Goal: Feedback & Contribution: Submit feedback/report problem

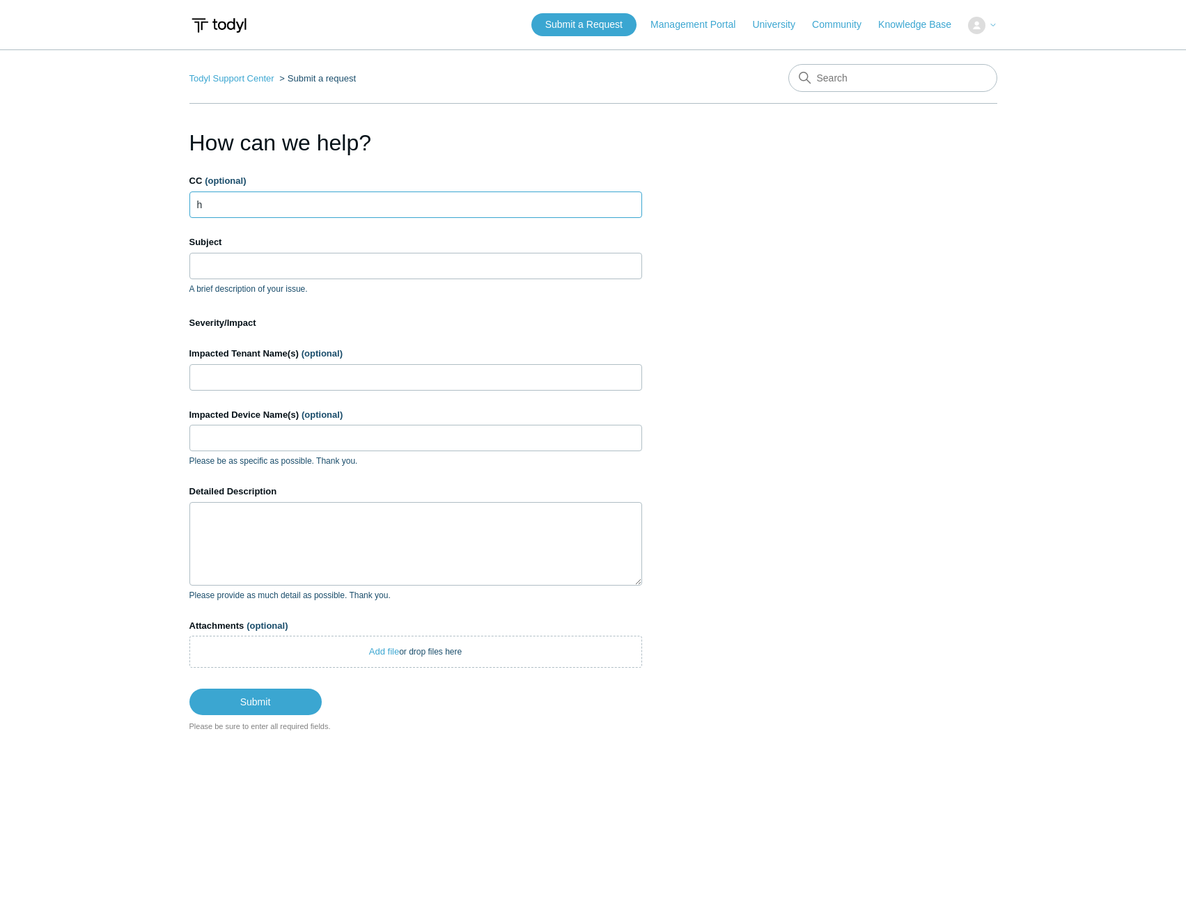
type input "h"
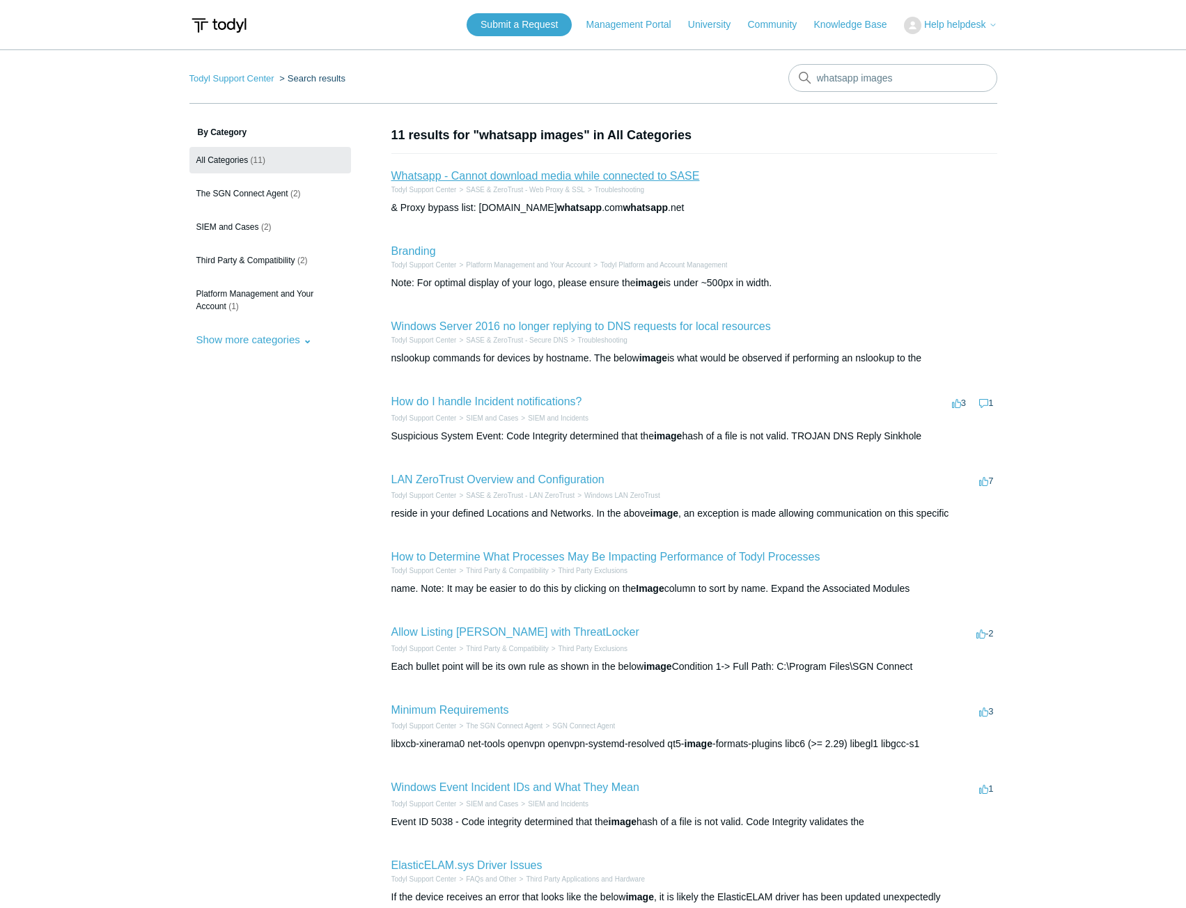
click at [548, 173] on link "Whatsapp - Cannot download media while connected to SASE" at bounding box center [546, 176] width 309 height 12
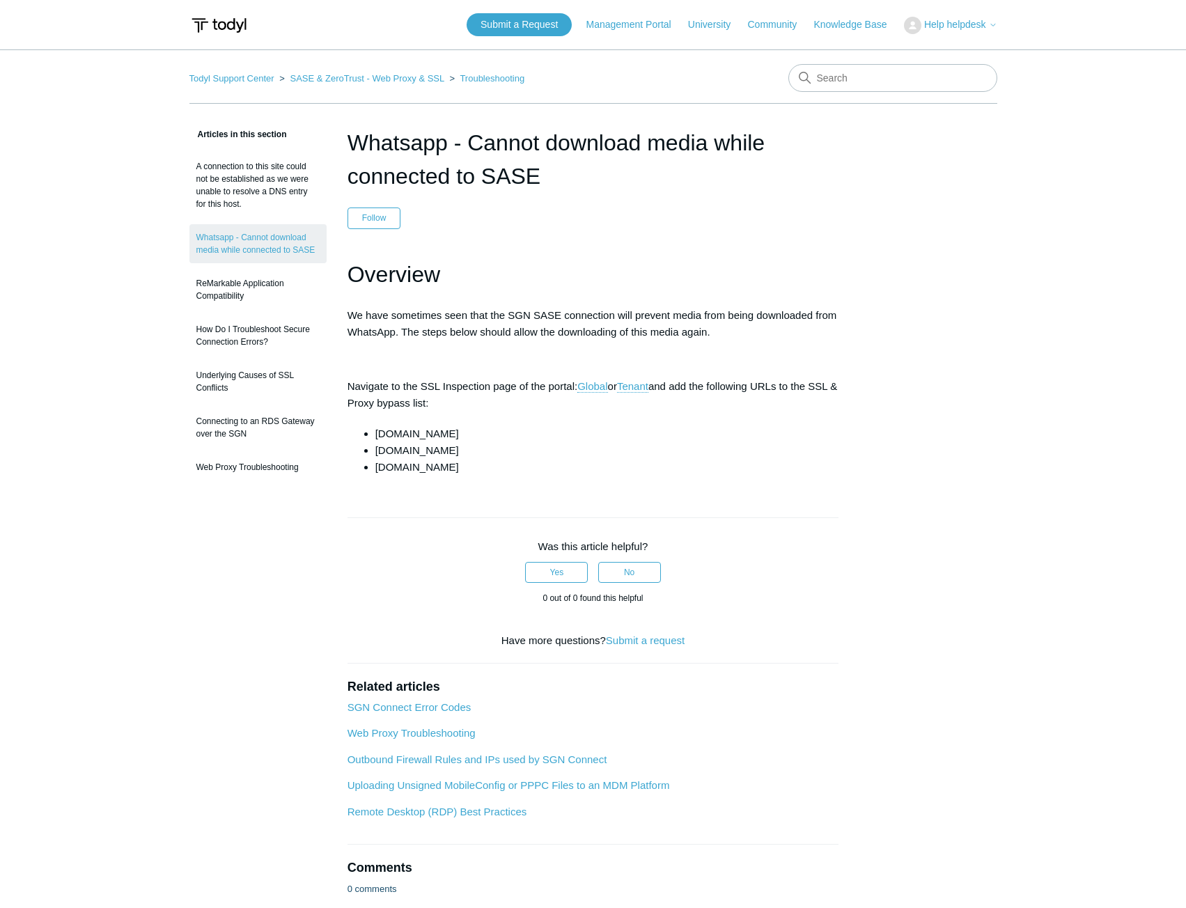
drag, startPoint x: 406, startPoint y: 383, endPoint x: 713, endPoint y: 436, distance: 311.7
click at [699, 405] on p "Navigate to the SSL Inspection page of the portal: Global or Tenant and add the…" at bounding box center [594, 394] width 492 height 33
click at [731, 462] on li "whatsapp.net" at bounding box center [607, 467] width 464 height 17
drag, startPoint x: 463, startPoint y: 435, endPoint x: 368, endPoint y: 436, distance: 95.5
click at [375, 436] on li "cdninstagram.com" at bounding box center [607, 434] width 464 height 17
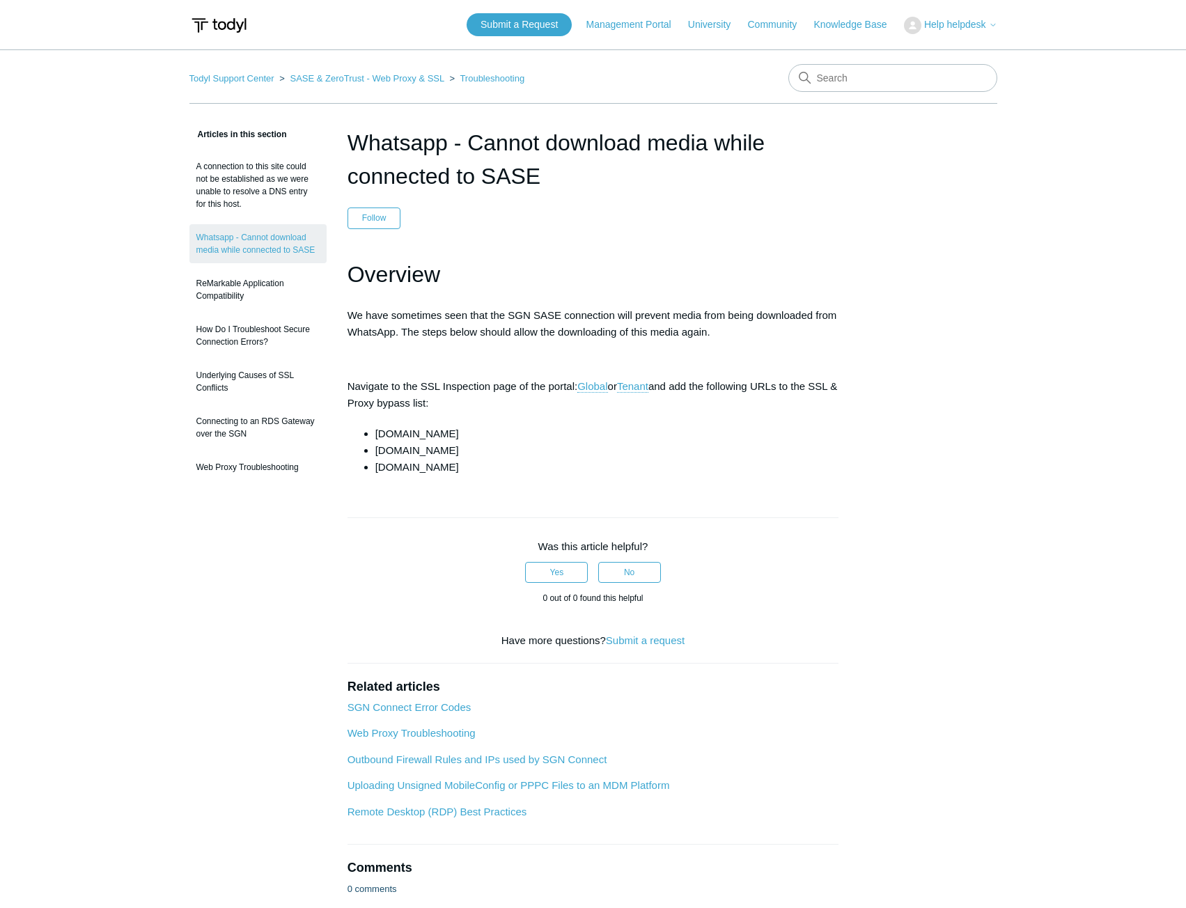
copy li "cdninstagram.com"
click at [490, 463] on li "whatsapp.net" at bounding box center [607, 467] width 464 height 17
drag, startPoint x: 458, startPoint y: 476, endPoint x: 362, endPoint y: 424, distance: 110.0
click at [362, 424] on div "Overview We have sometimes seen that the SGN SASE connection will prevent media…" at bounding box center [594, 366] width 492 height 219
click at [540, 449] on li "whatsapp.com" at bounding box center [607, 450] width 464 height 17
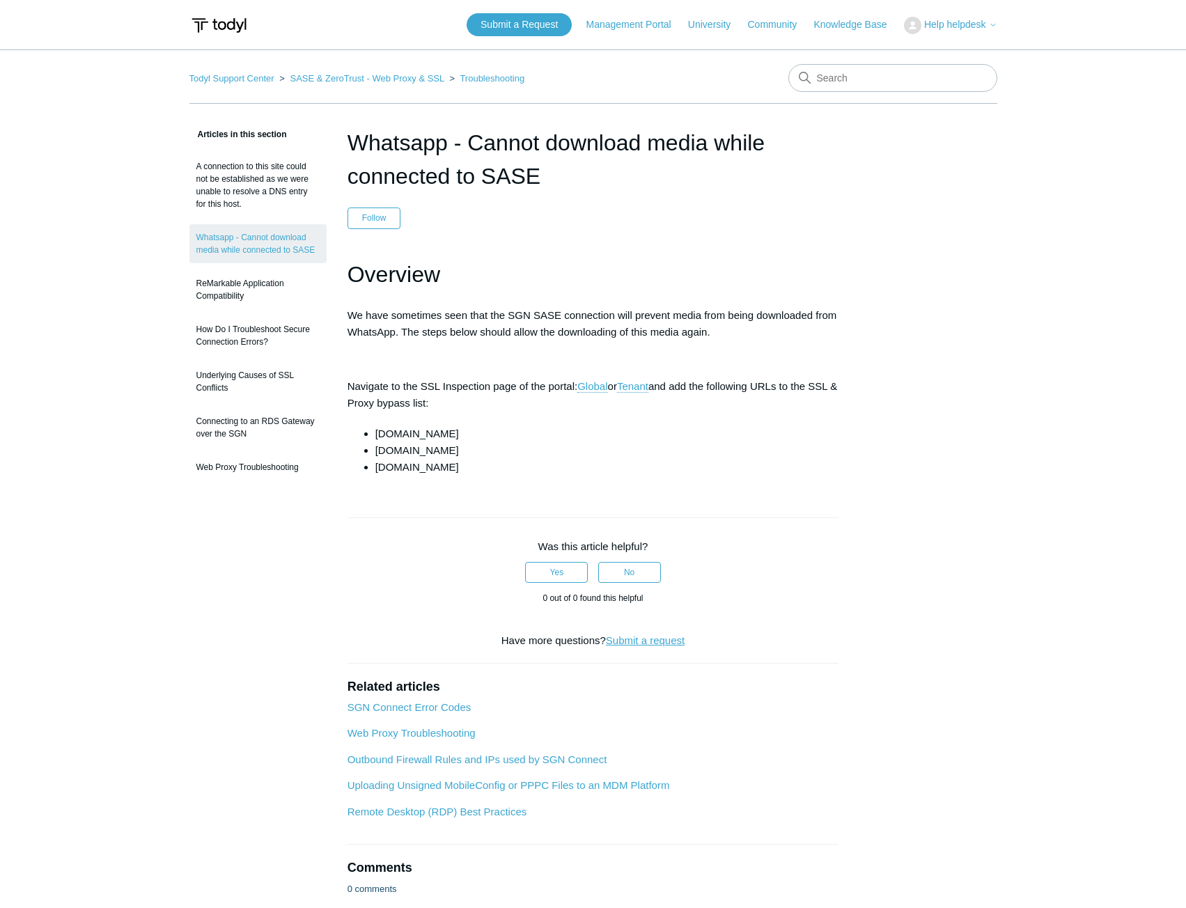
click at [670, 644] on link "Submit a request" at bounding box center [645, 641] width 79 height 12
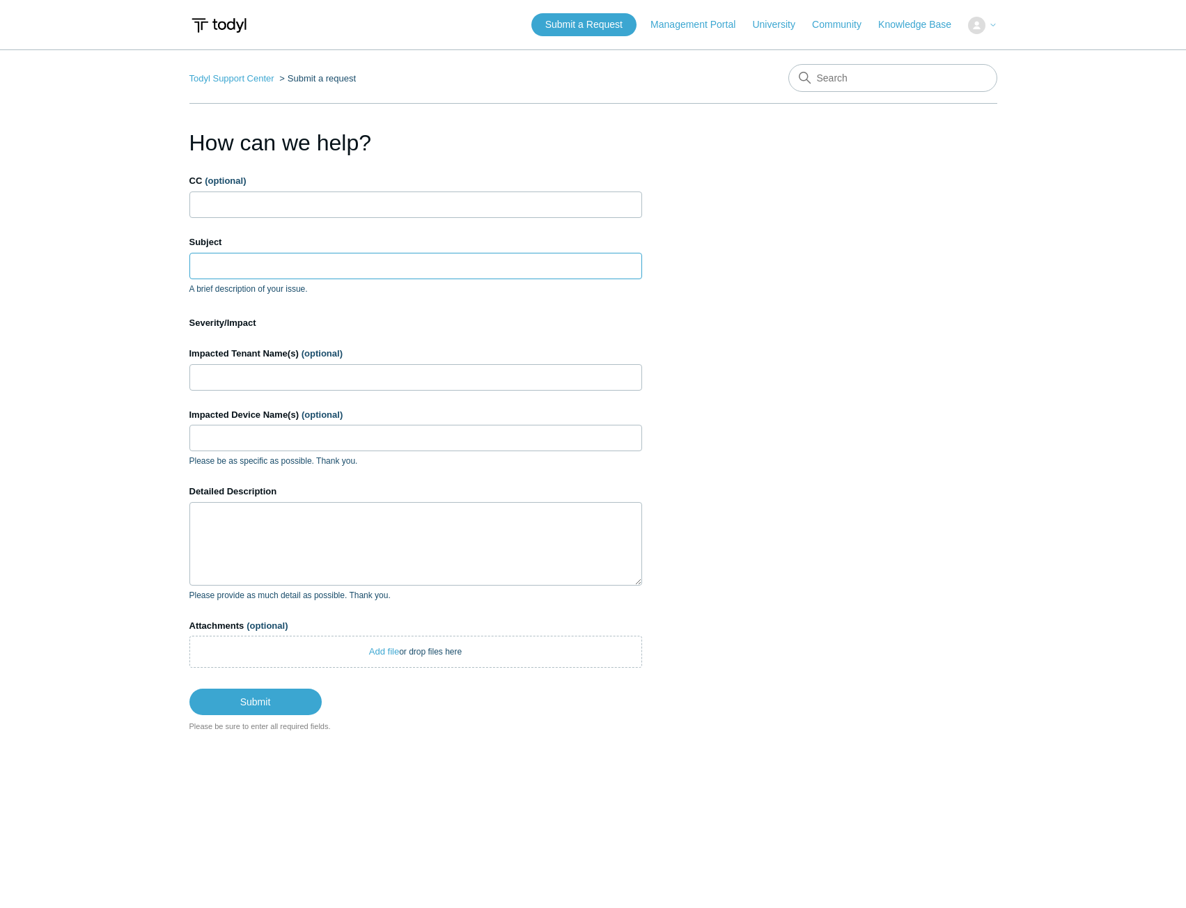
click at [258, 272] on input "Subject" at bounding box center [415, 266] width 453 height 26
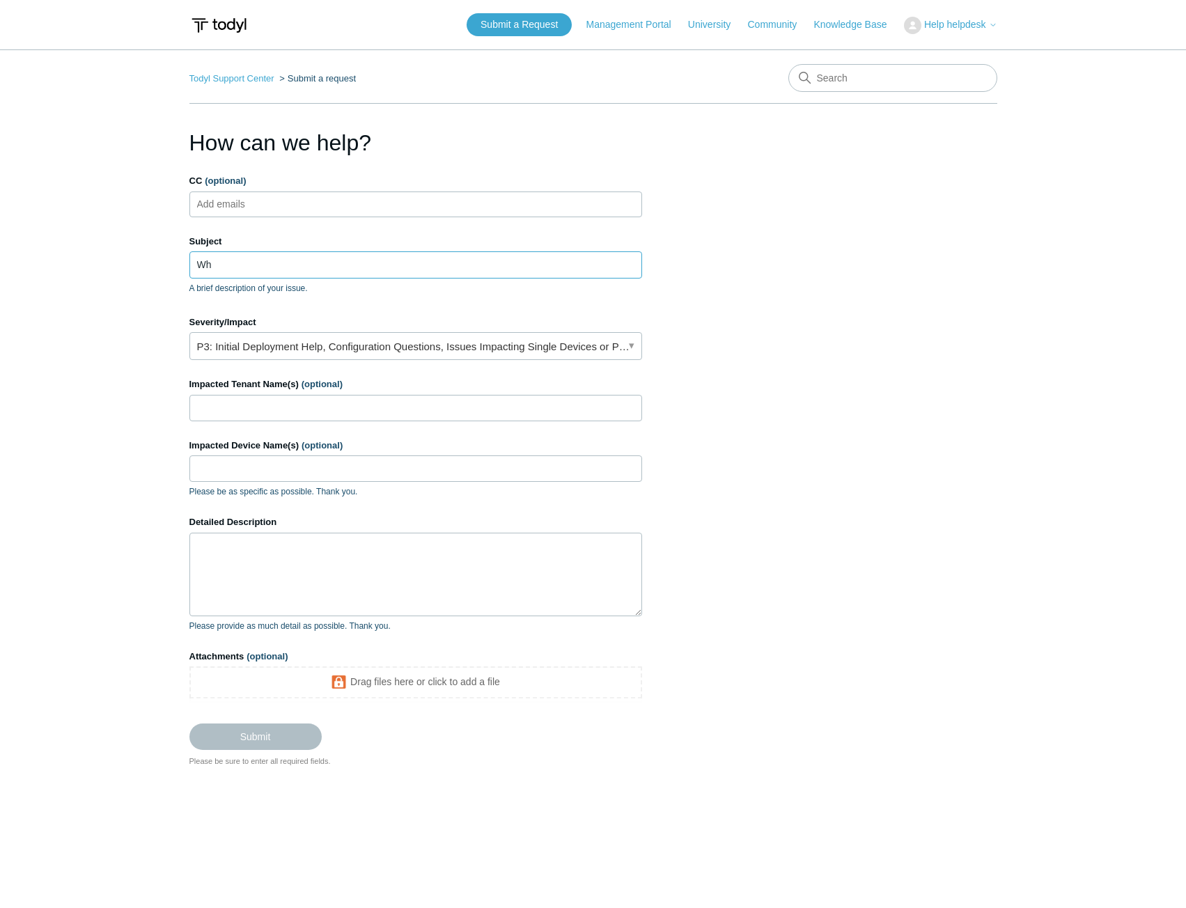
click at [291, 274] on input "Wh" at bounding box center [415, 264] width 453 height 26
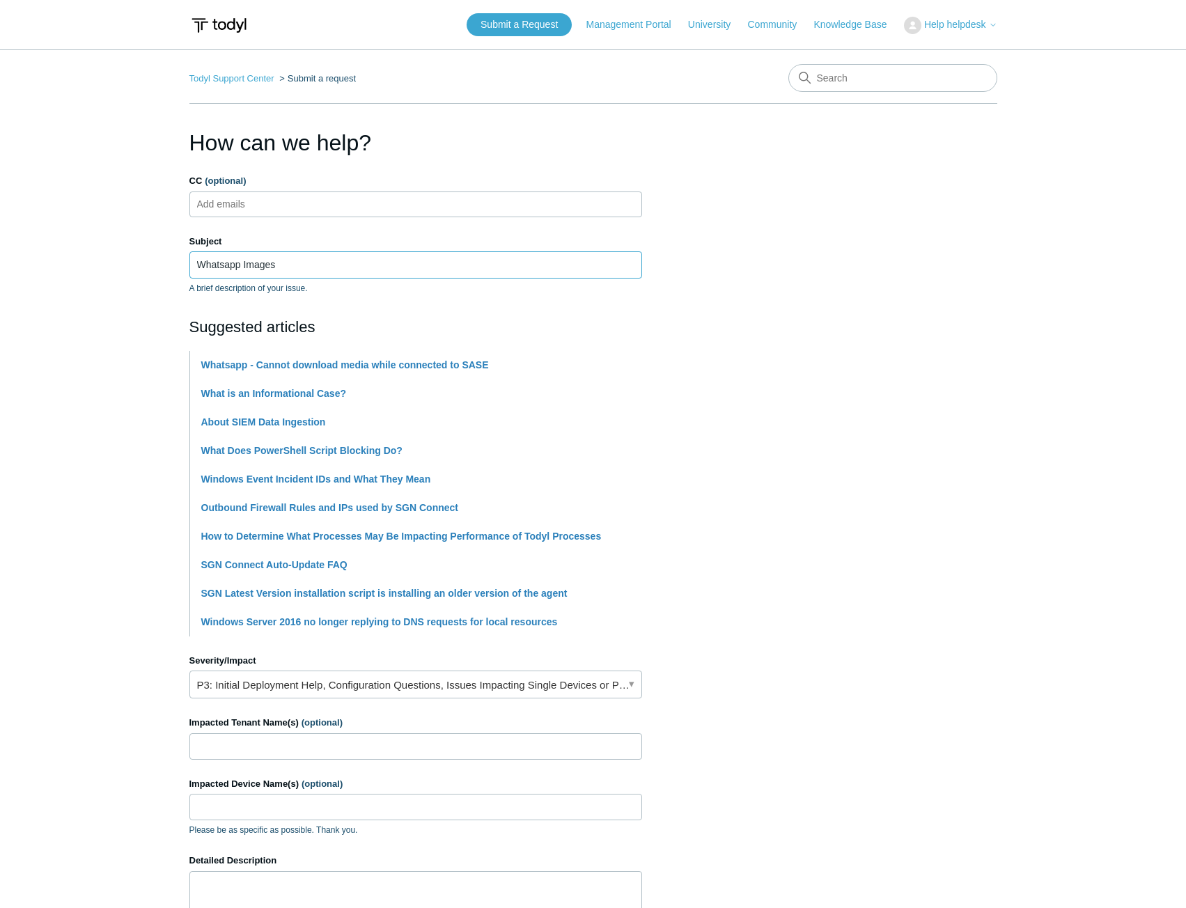
type input "Whatsapp Images"
click at [331, 210] on ul "Add emails" at bounding box center [415, 205] width 453 height 26
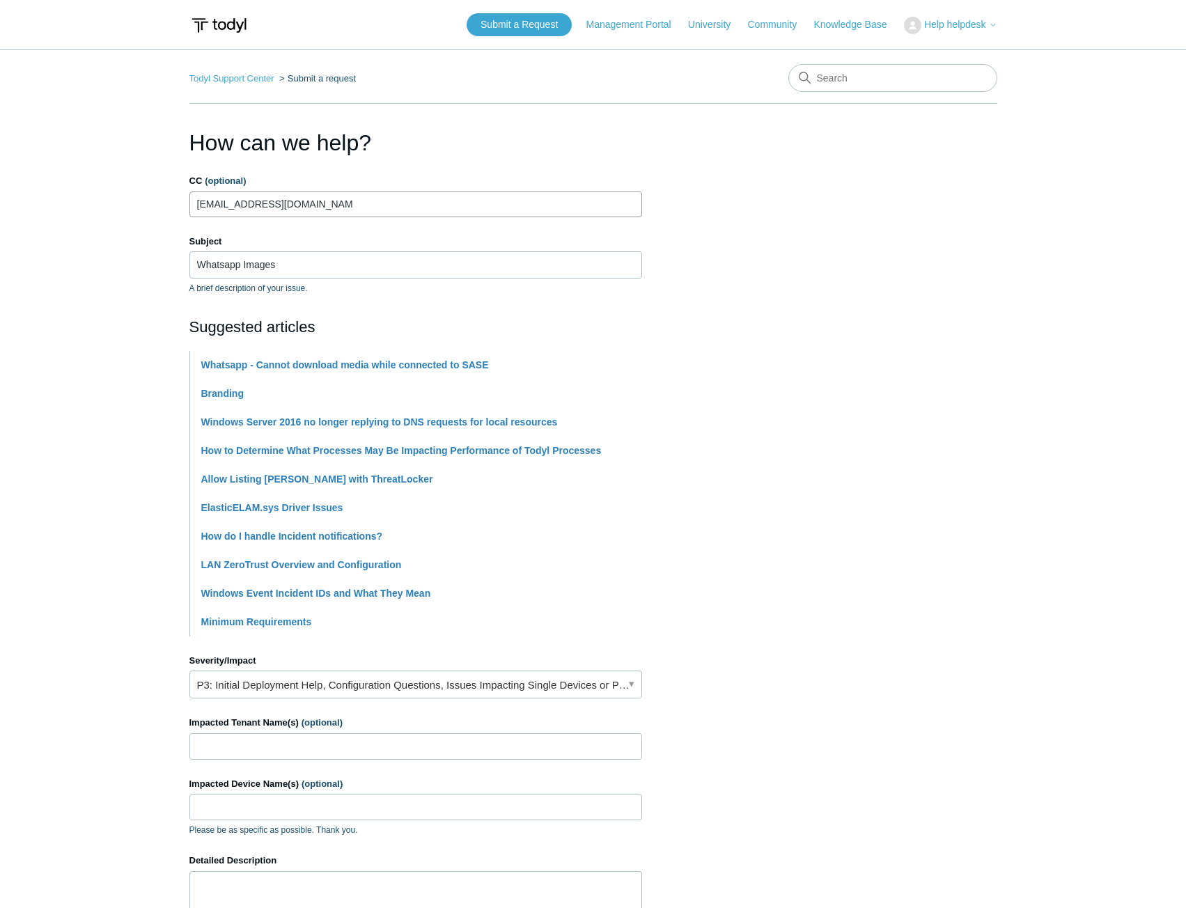
type input "[EMAIL_ADDRESS][DOMAIN_NAME]"
click at [947, 628] on section "How can we help? CC (optional) [EMAIL_ADDRESS][DOMAIN_NAME] Subject Whatsapp Im…" at bounding box center [593, 616] width 808 height 980
click at [375, 755] on input "Impacted Tenant Name(s) (optional)" at bounding box center [415, 747] width 453 height 26
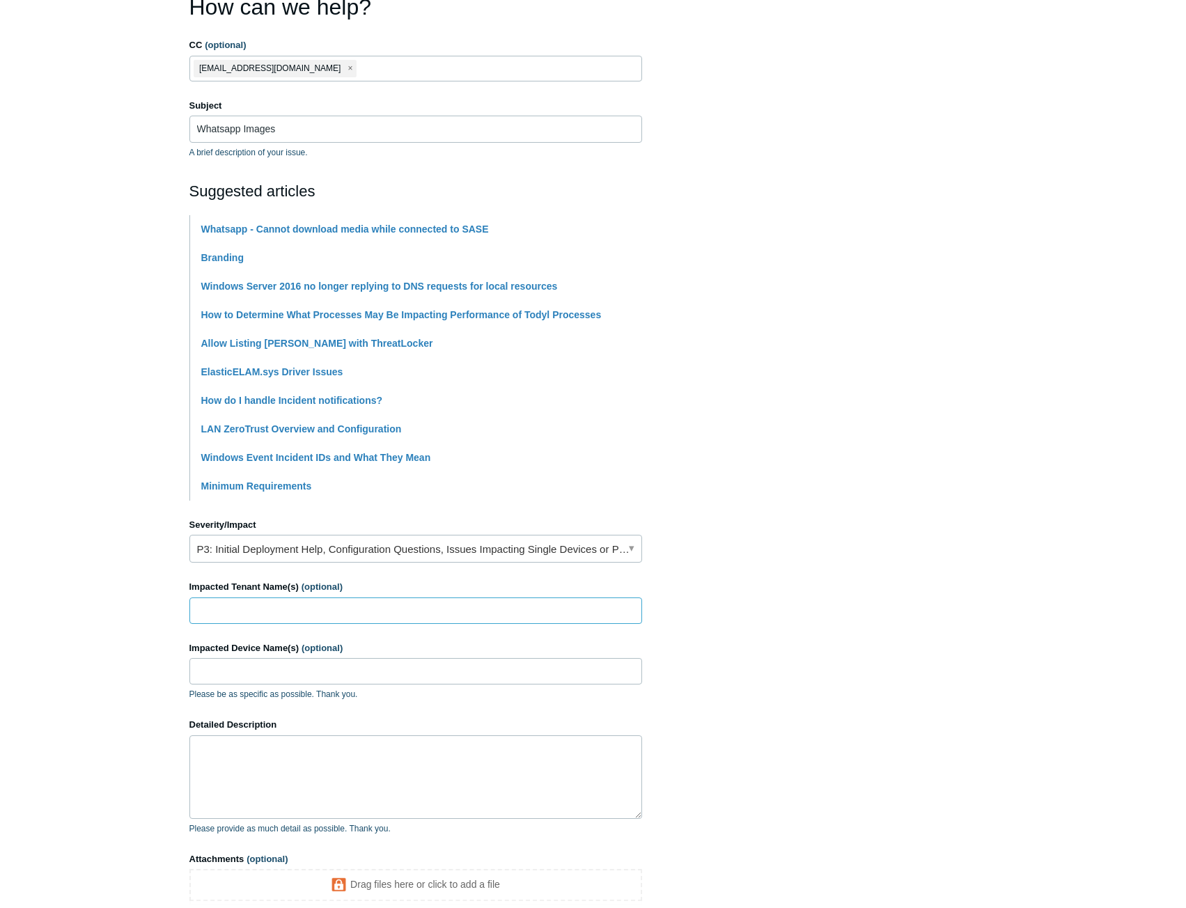
scroll to position [209, 0]
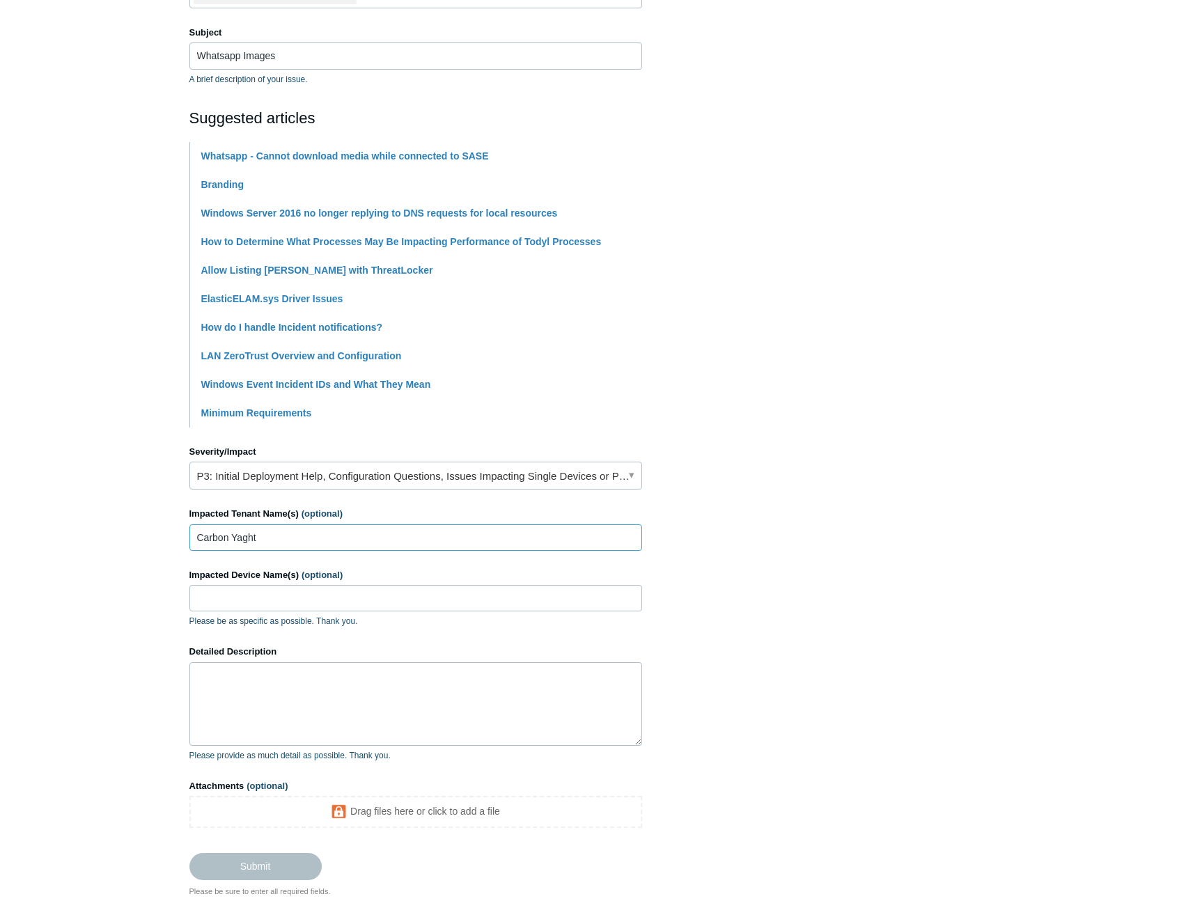
drag, startPoint x: 314, startPoint y: 539, endPoint x: 165, endPoint y: 539, distance: 149.1
click at [165, 539] on main "Todyl Support Center Submit a request How can we help? CC (optional) [EMAIL_ADD…" at bounding box center [593, 368] width 1186 height 1057
paste input "Yacht Carbon Offset Limited"
type input "Yacht Carbon Offset Limited"
click at [299, 601] on input "Impacted Device Name(s) (optional)" at bounding box center [415, 598] width 453 height 26
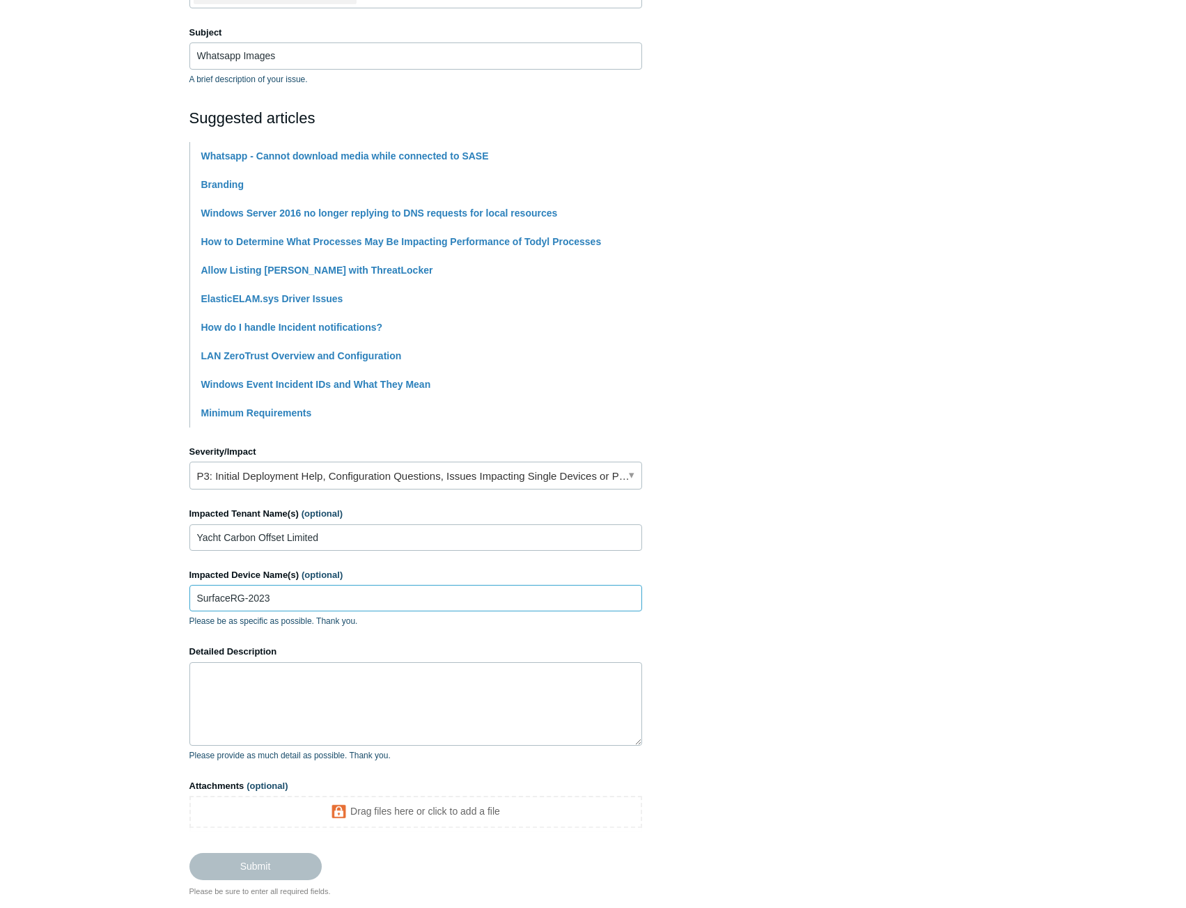
type input "SurfaceRG-2023"
click at [355, 739] on textarea "Detailed Description" at bounding box center [415, 705] width 453 height 84
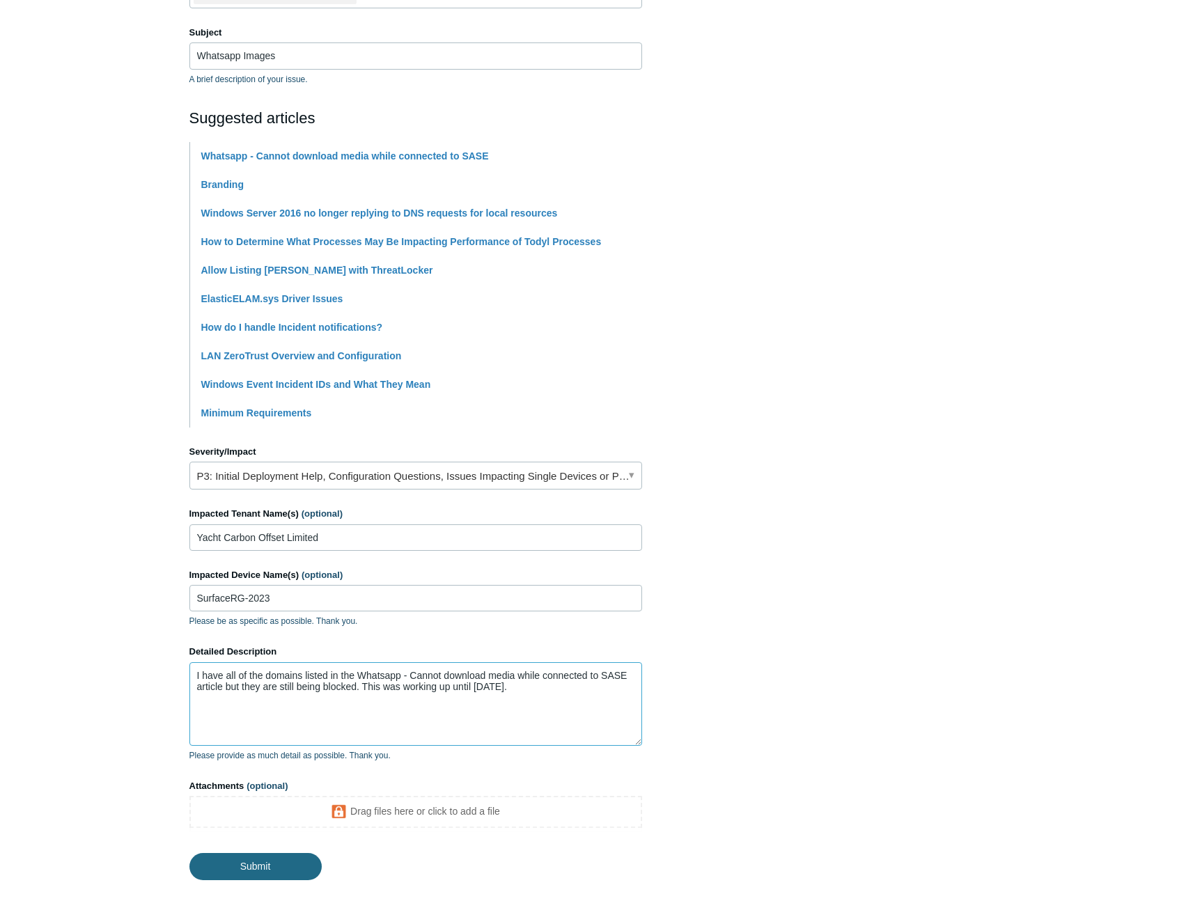
type textarea "I have all of the domains listed in the Whatsapp - Cannot download media while …"
click at [261, 867] on input "Submit" at bounding box center [255, 867] width 132 height 28
